Goal: Navigation & Orientation: Find specific page/section

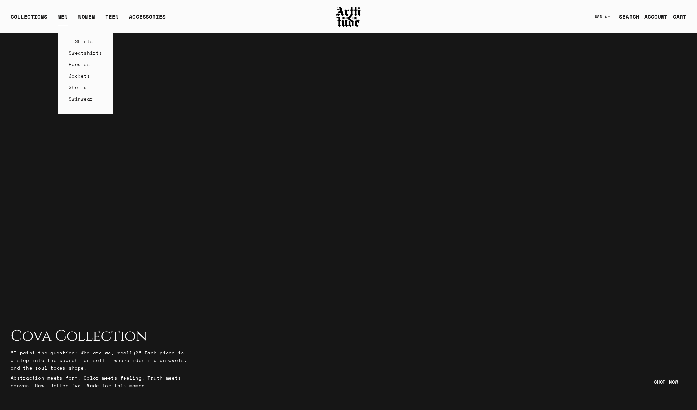
click at [62, 18] on link "MEN" at bounding box center [63, 19] width 10 height 13
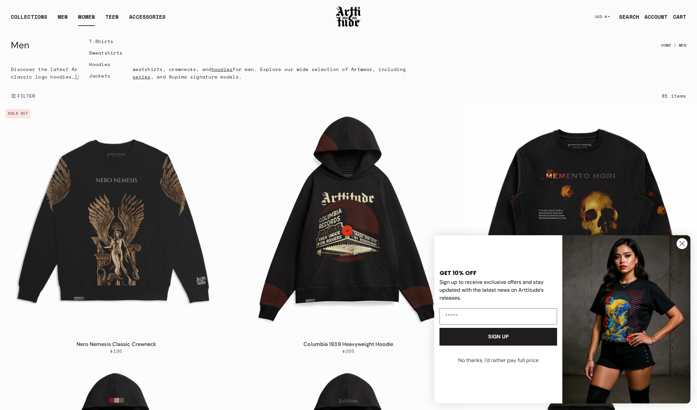
click at [89, 16] on link "WOMEN" at bounding box center [86, 19] width 17 height 13
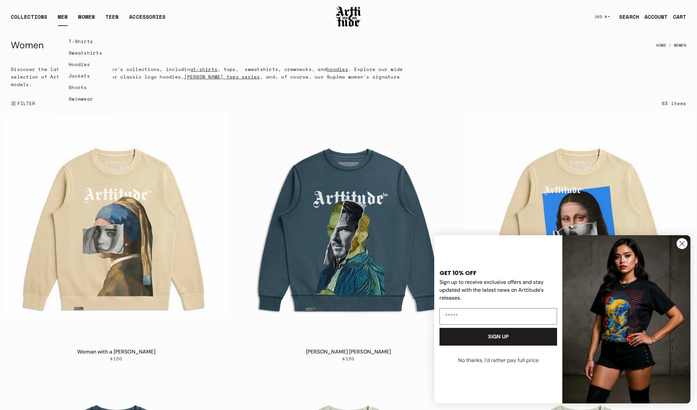
click at [62, 17] on link "MEN" at bounding box center [63, 19] width 10 height 13
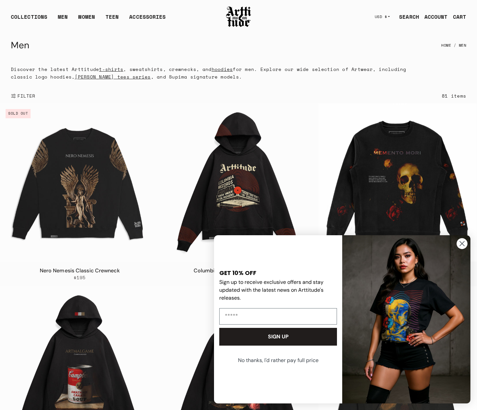
click at [460, 244] on circle "Close dialog" at bounding box center [461, 243] width 11 height 11
